Goal: Task Accomplishment & Management: Use online tool/utility

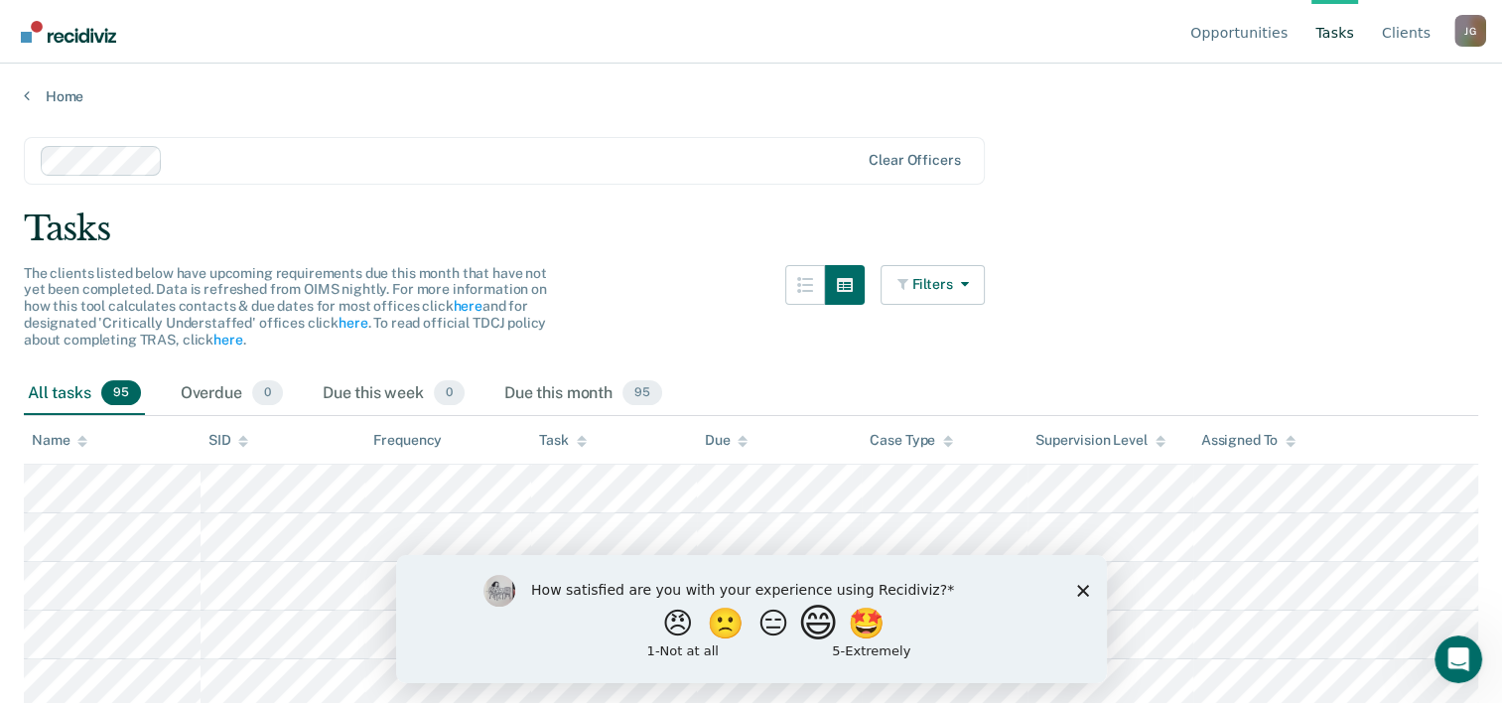
click at [831, 619] on button "😄" at bounding box center [819, 623] width 47 height 40
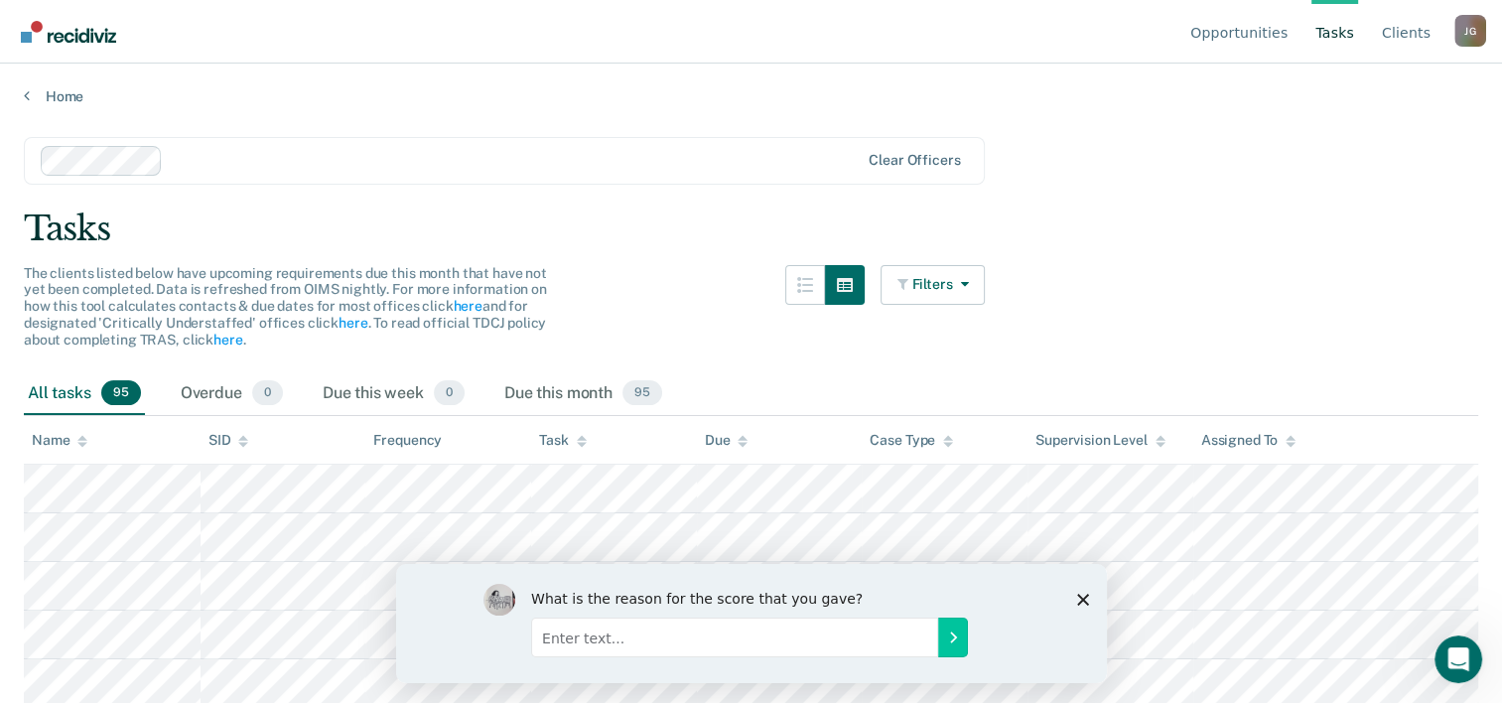
click at [1080, 599] on polygon "Close survey" at bounding box center [1082, 599] width 12 height 12
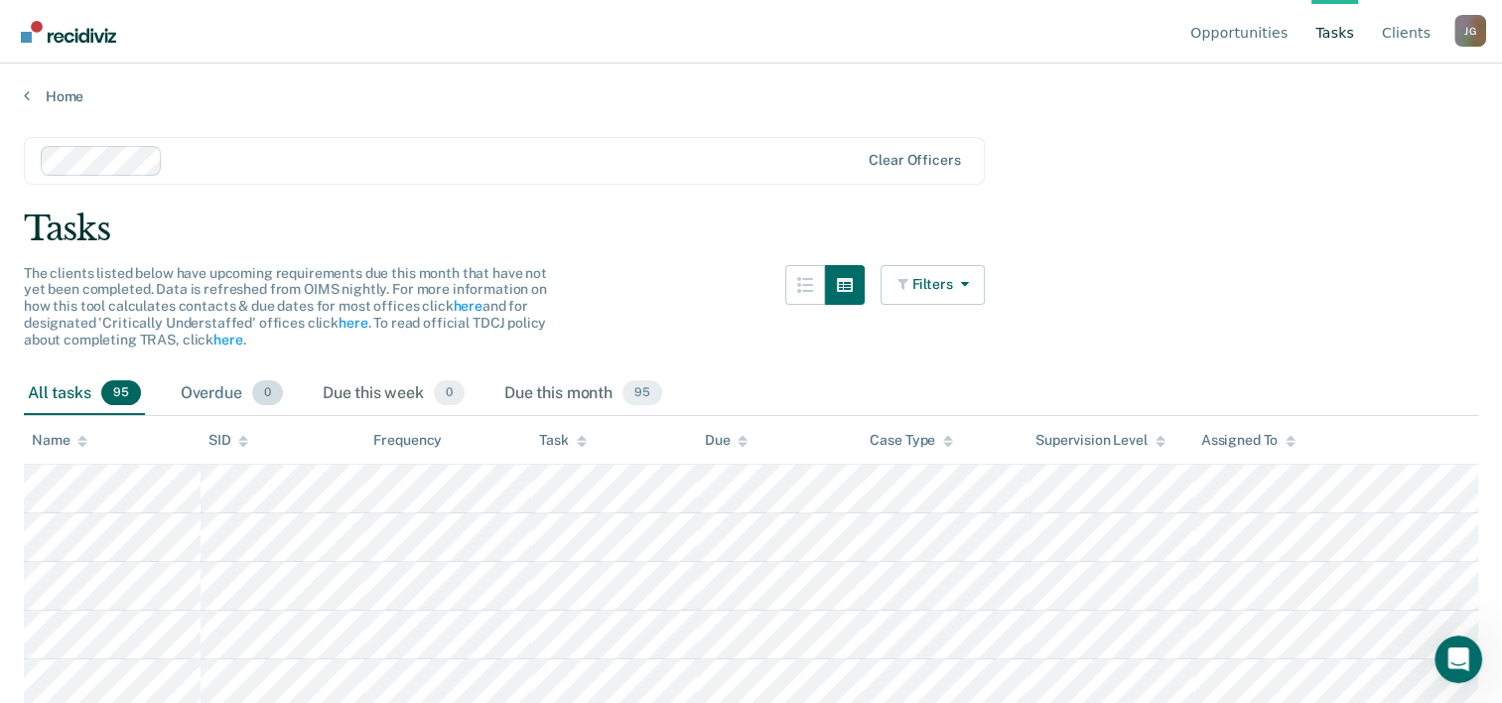
click at [216, 398] on div "Overdue 0" at bounding box center [232, 394] width 110 height 44
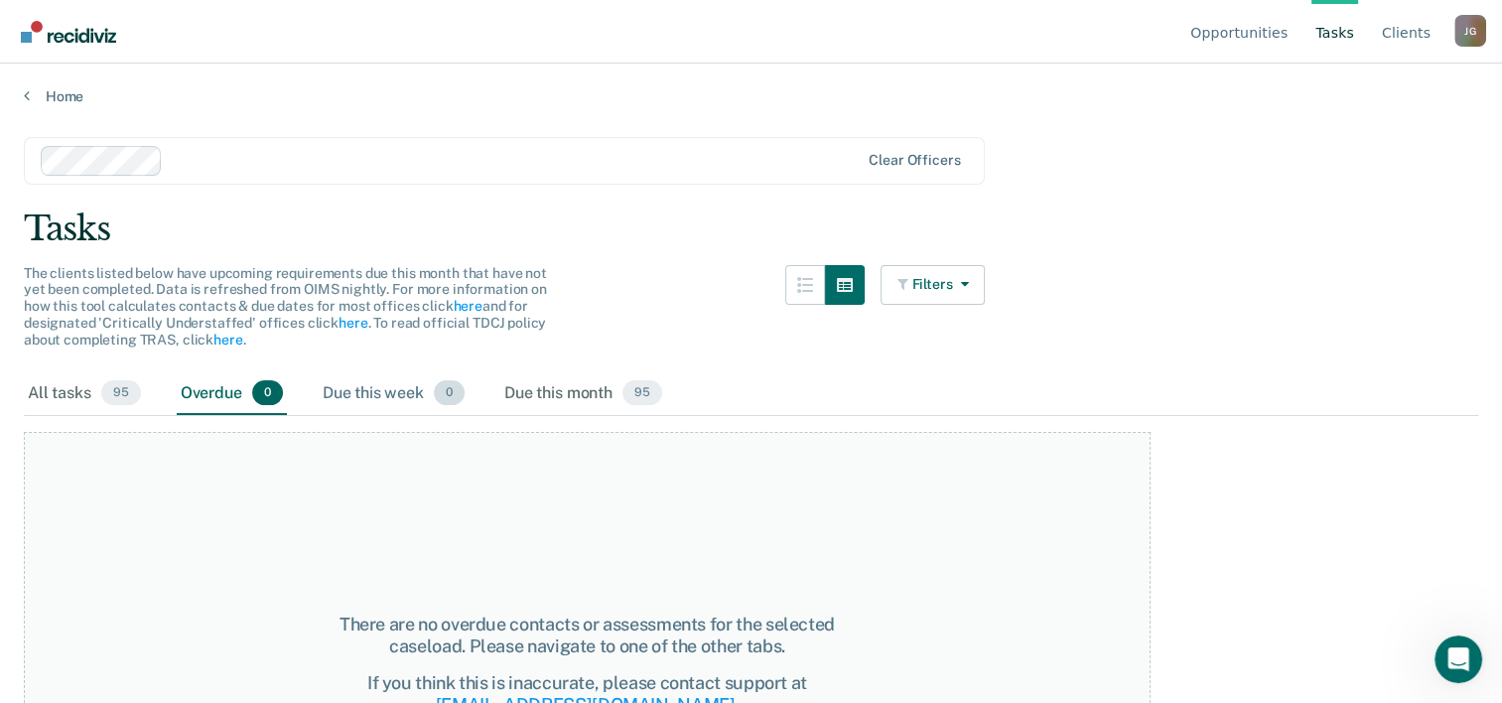
click at [343, 389] on div "Due this week 0" at bounding box center [394, 394] width 150 height 44
click at [573, 392] on div "Due this month 95" at bounding box center [583, 394] width 166 height 44
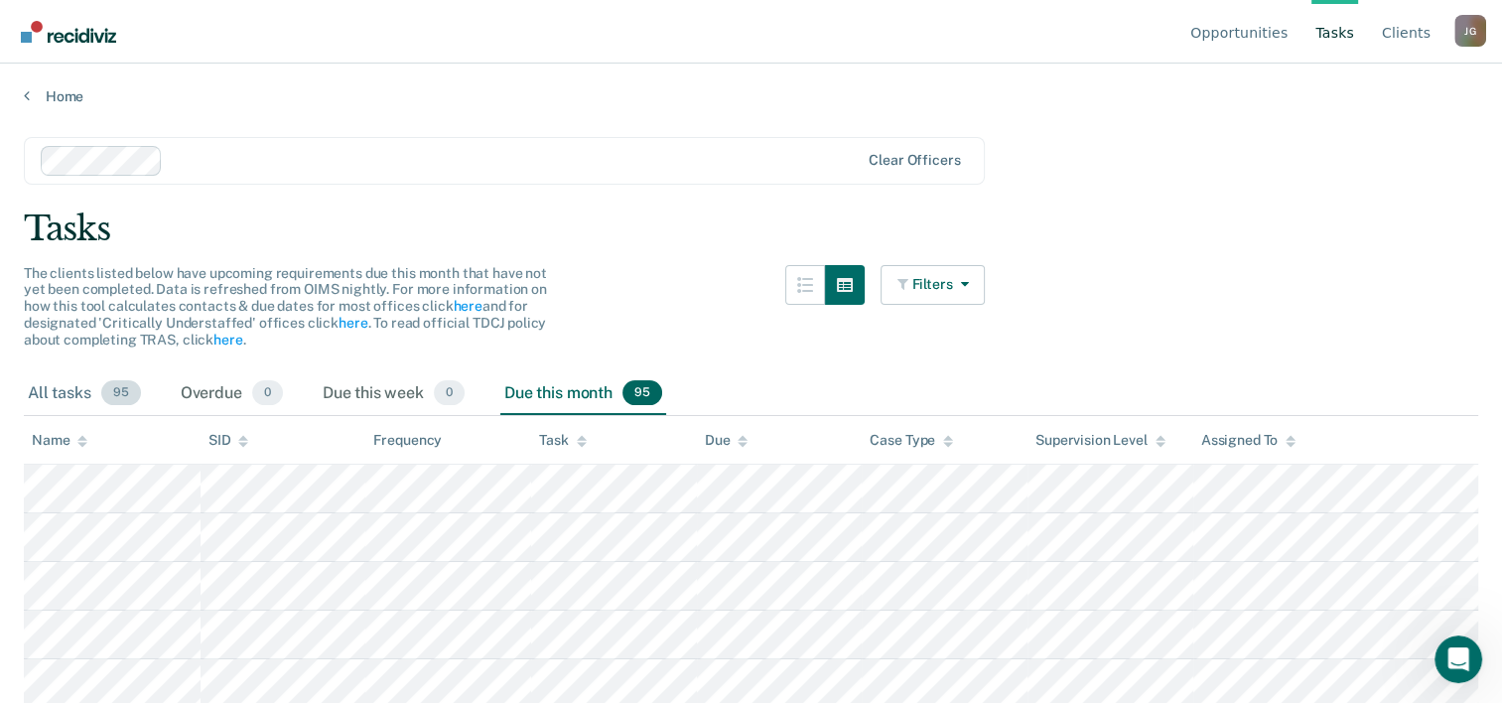
click at [67, 400] on div "All tasks 95" at bounding box center [84, 394] width 121 height 44
click at [66, 388] on div "All tasks 95" at bounding box center [84, 394] width 121 height 44
click at [570, 401] on div "Due this month 95" at bounding box center [583, 394] width 166 height 44
click at [799, 353] on div at bounding box center [824, 318] width 79 height 107
